Goal: Information Seeking & Learning: Get advice/opinions

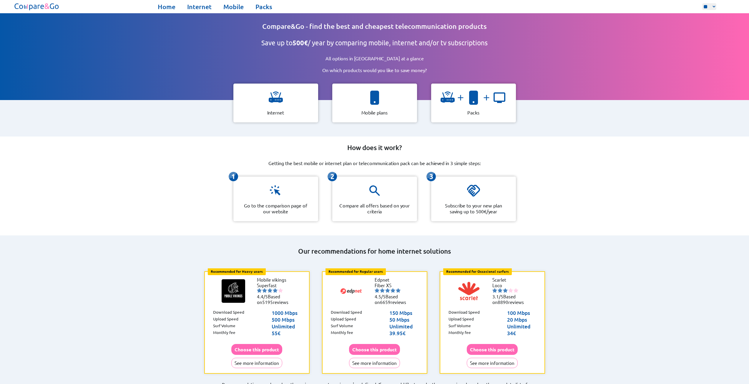
click at [273, 110] on p "Internet" at bounding box center [275, 113] width 17 height 6
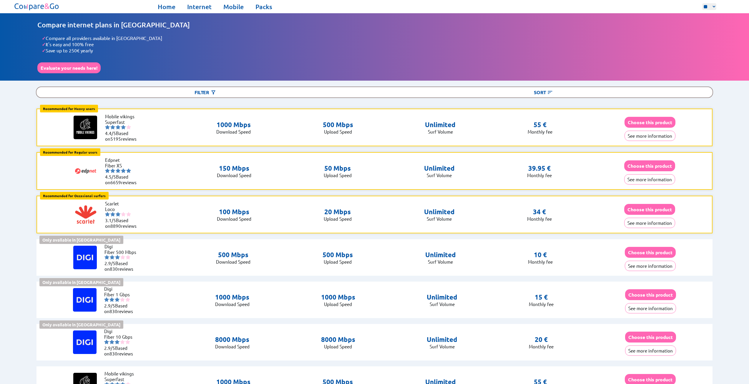
click at [237, 90] on div "Filter" at bounding box center [206, 92] width 338 height 10
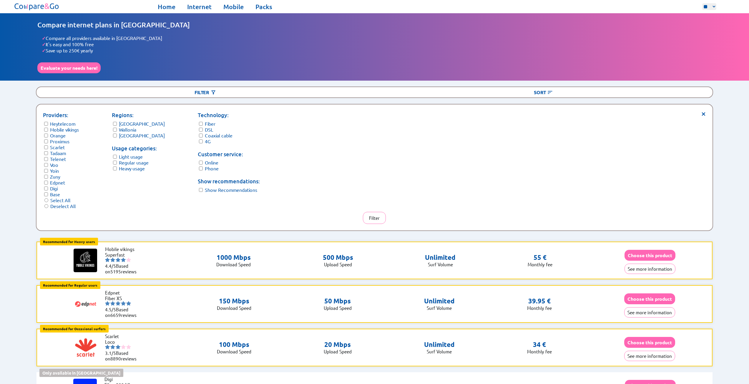
click at [72, 67] on button "Evaluate your needs here!" at bounding box center [68, 67] width 63 height 11
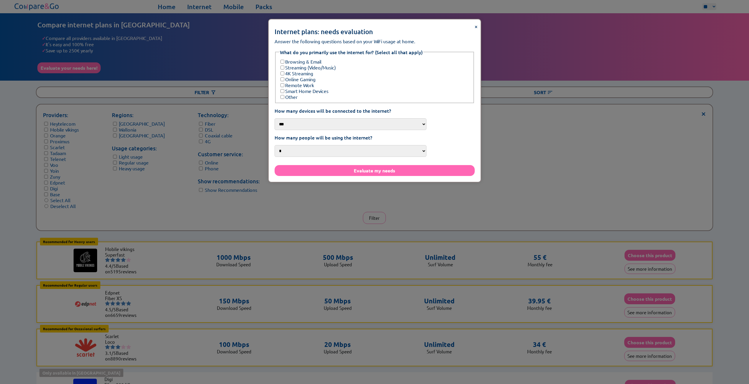
click at [342, 120] on select "*** *** **** ***" at bounding box center [351, 124] width 152 height 12
click at [299, 118] on select "*** *** **** ***" at bounding box center [351, 124] width 152 height 12
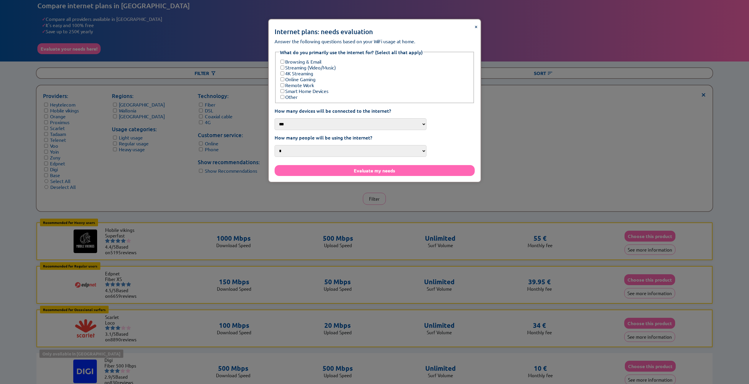
scroll to position [29, 0]
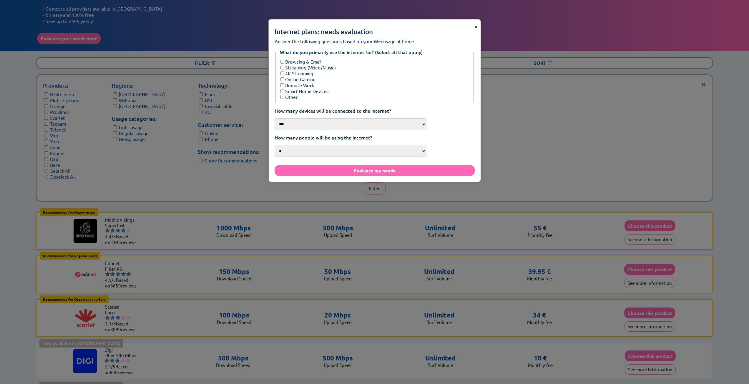
click at [339, 165] on button "Evaluate my needs" at bounding box center [375, 170] width 200 height 11
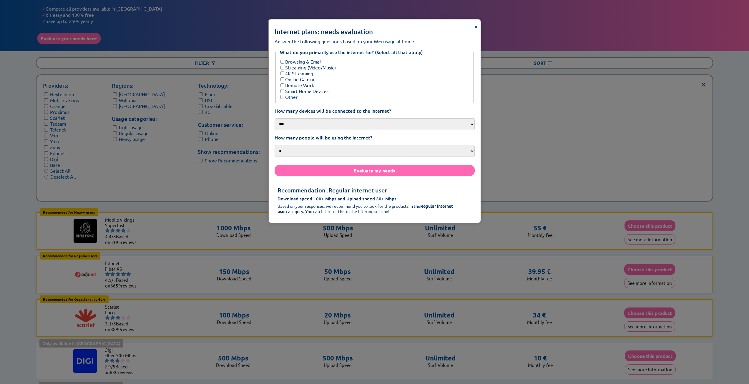
scroll to position [59, 0]
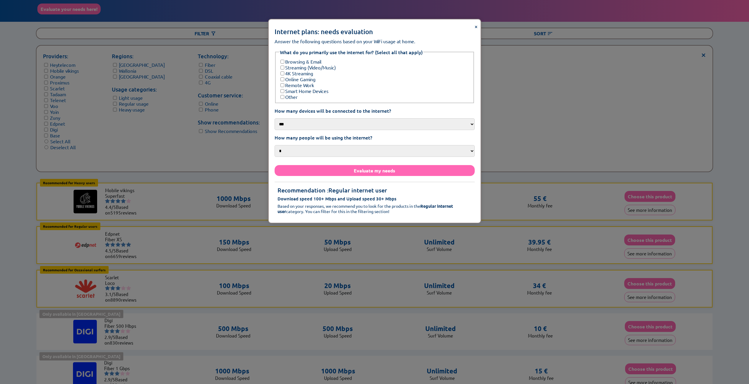
click at [478, 25] on span "×" at bounding box center [476, 26] width 3 height 8
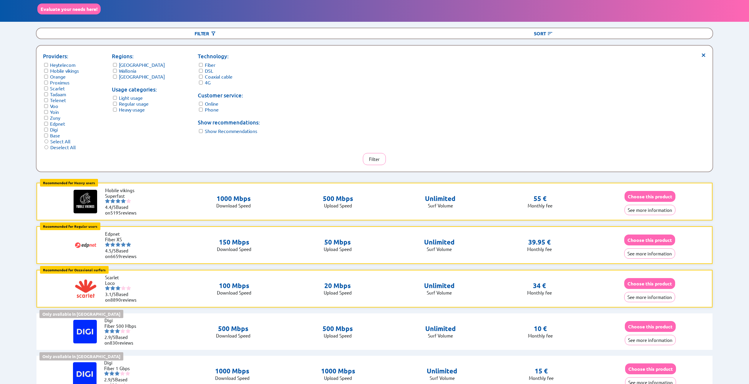
click at [370, 154] on button "Filter" at bounding box center [374, 159] width 23 height 12
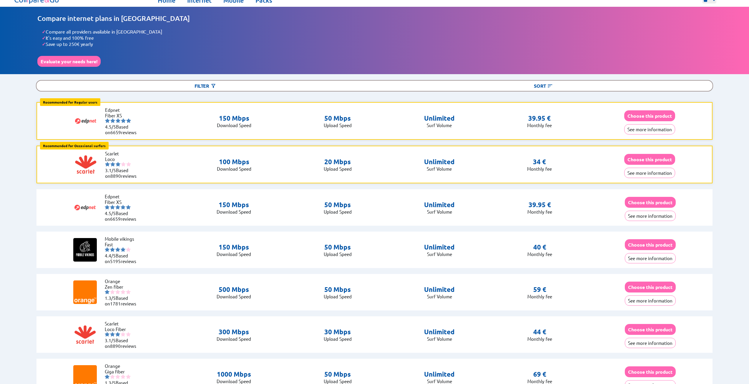
scroll to position [29, 0]
